Goal: Transaction & Acquisition: Purchase product/service

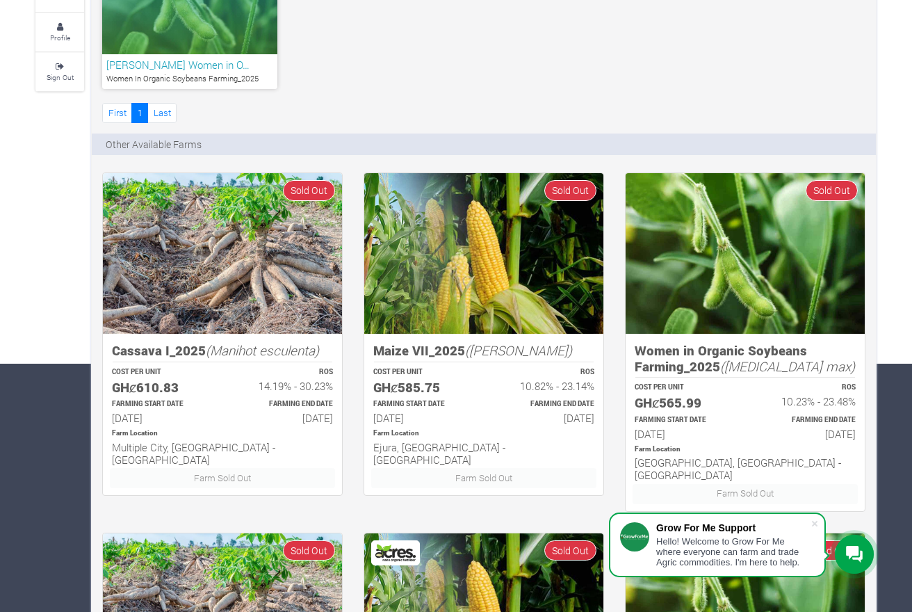
scroll to position [282, 0]
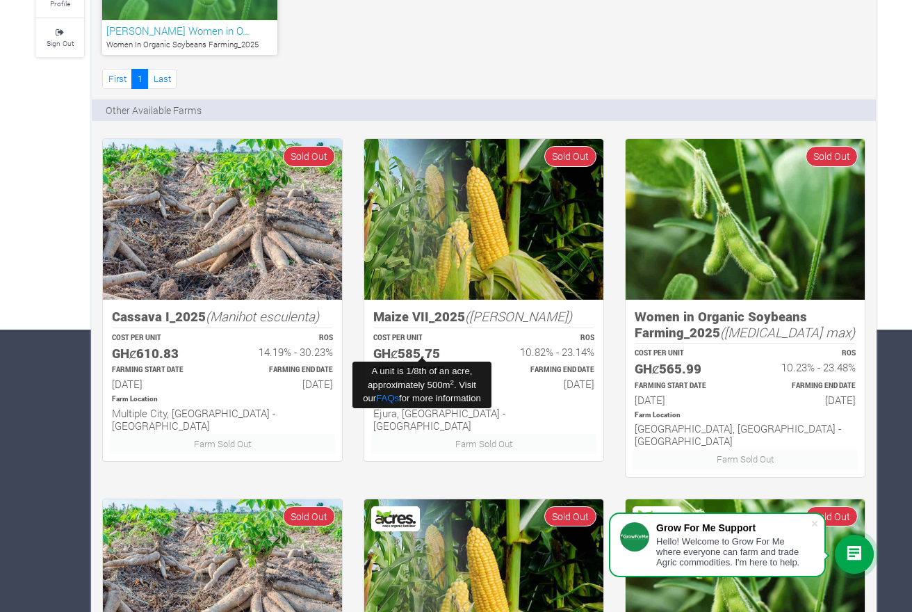
click at [395, 346] on h5 "GHȼ585.75" at bounding box center [422, 354] width 98 height 16
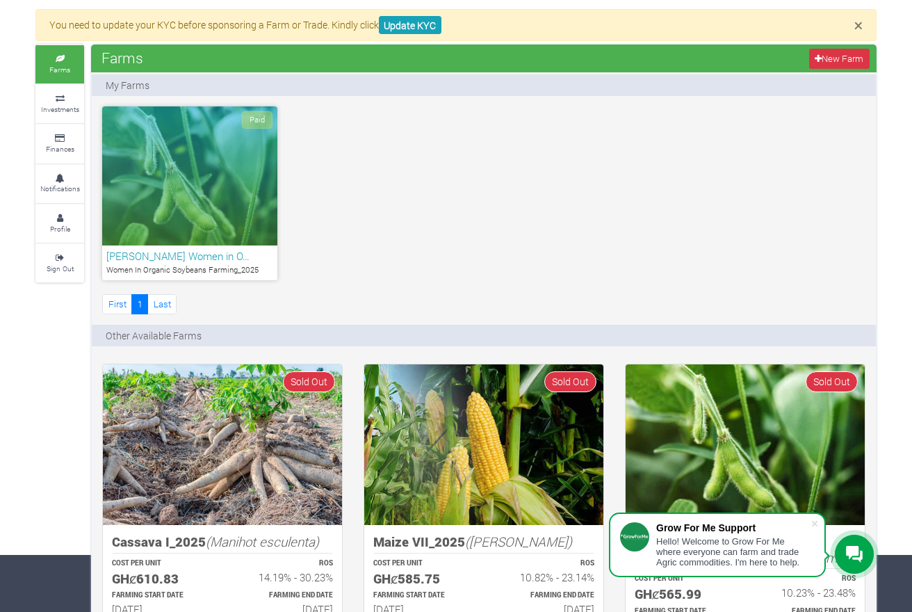
scroll to position [42, 0]
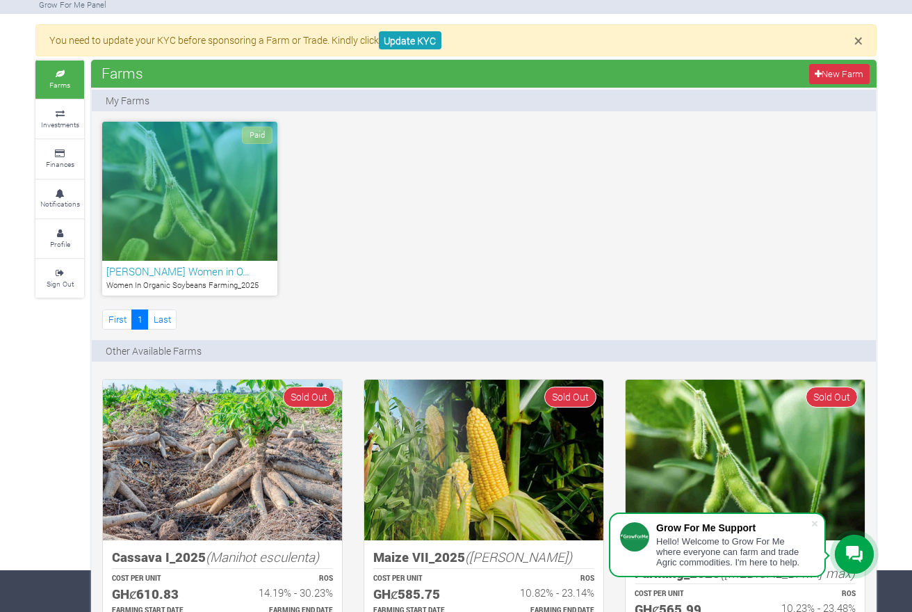
click at [171, 165] on div "Paid" at bounding box center [189, 191] width 175 height 139
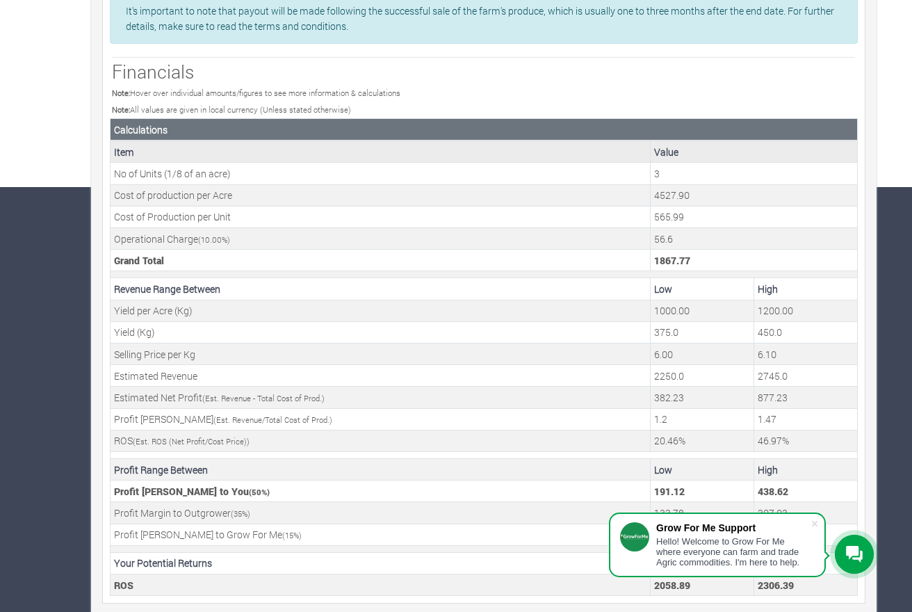
scroll to position [430, 0]
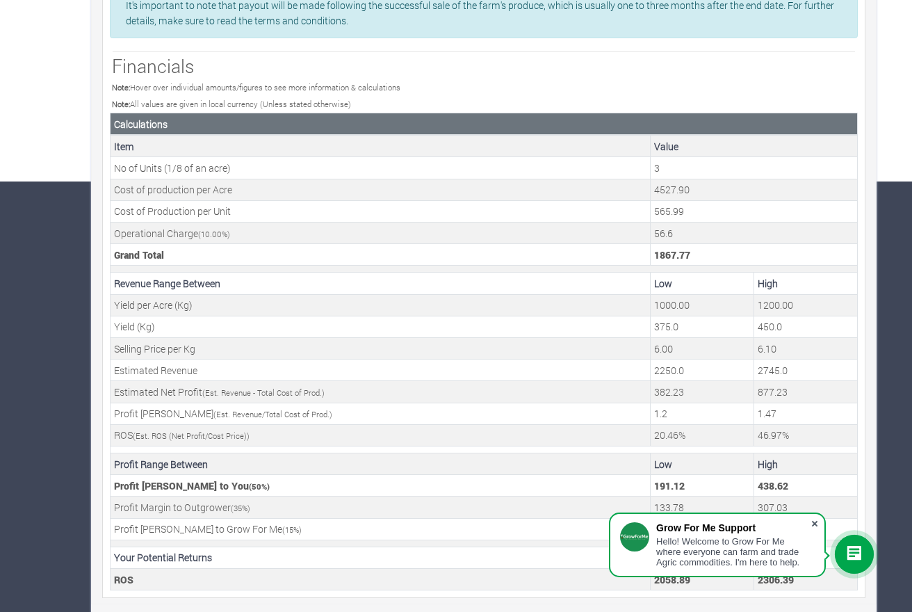
click at [816, 517] on span at bounding box center [815, 524] width 14 height 14
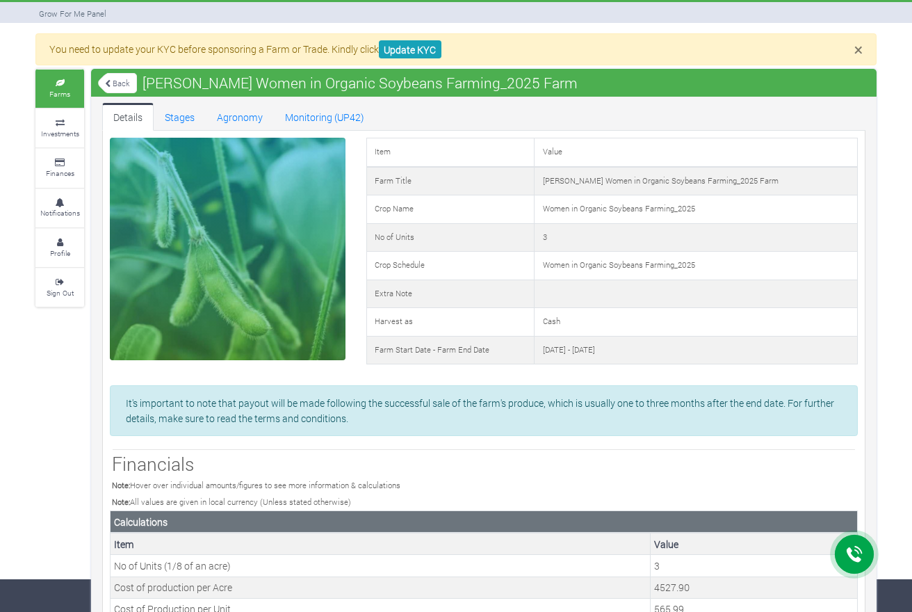
scroll to position [-3, 0]
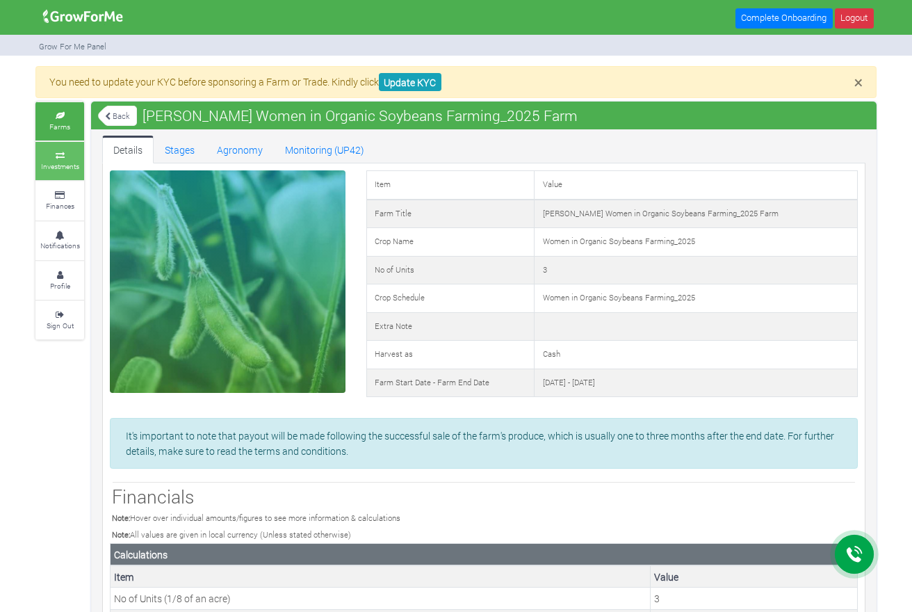
click at [72, 156] on icon at bounding box center [60, 155] width 42 height 7
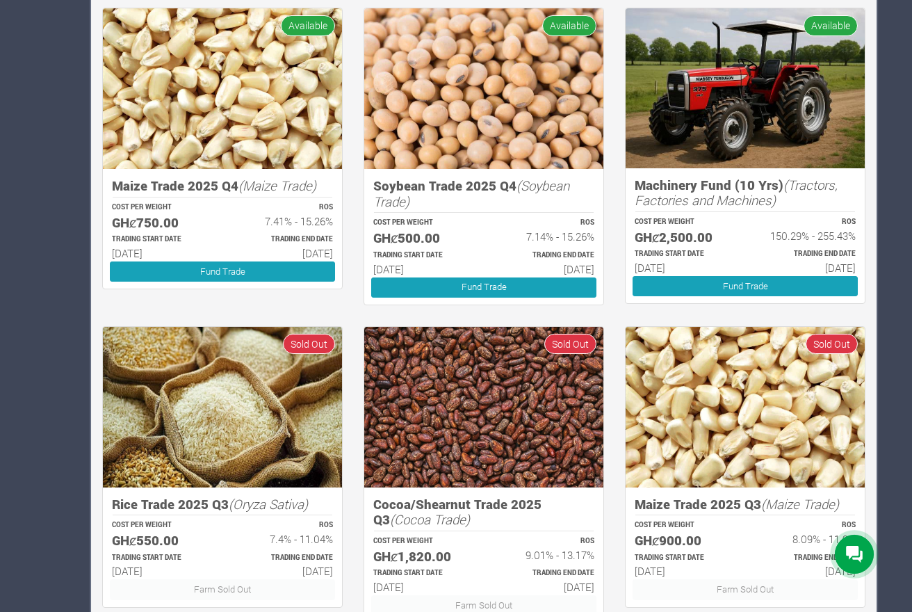
scroll to position [635, 0]
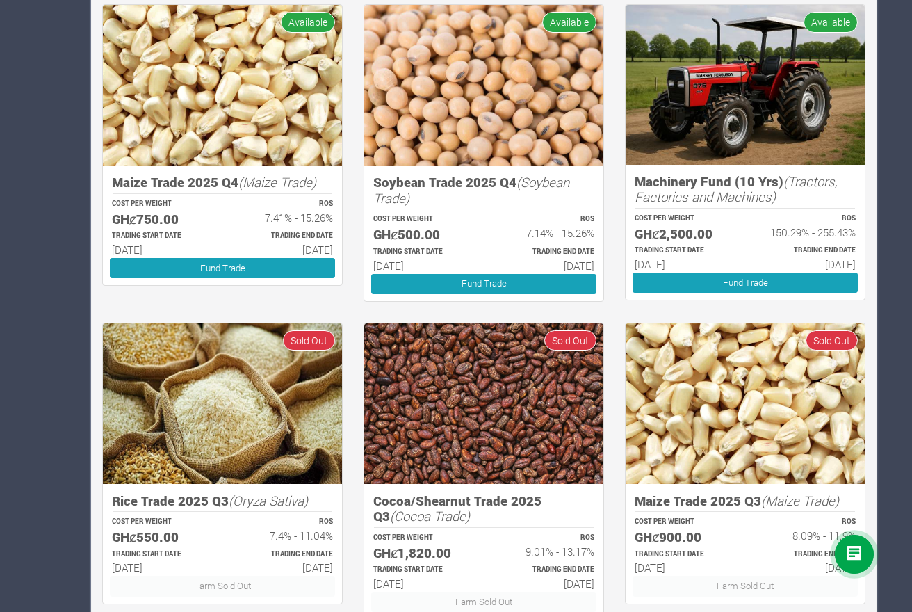
click at [782, 114] on img at bounding box center [745, 84] width 239 height 159
click at [762, 198] on icon "(Tractors, Factories and Machines)" at bounding box center [736, 188] width 203 height 33
click at [761, 138] on img at bounding box center [745, 84] width 239 height 159
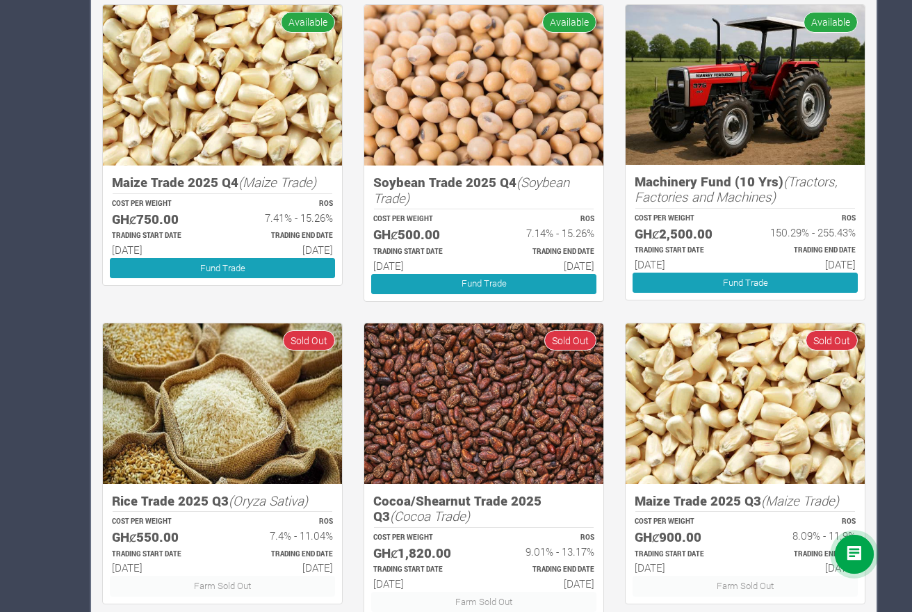
click at [761, 139] on img at bounding box center [745, 84] width 239 height 159
click at [771, 273] on link "Fund Trade" at bounding box center [745, 283] width 225 height 20
